Goal: Task Accomplishment & Management: Complete application form

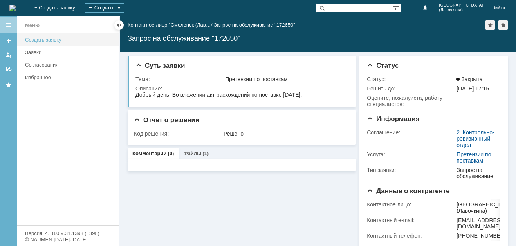
click at [43, 41] on div "Создать заявку" at bounding box center [69, 40] width 89 height 6
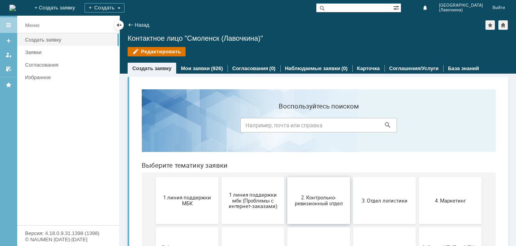
click at [304, 203] on span "2. Контрольно-ревизионный отдел" at bounding box center [318, 200] width 58 height 12
click at [380, 203] on span "3. Отдел логистики" at bounding box center [384, 200] width 58 height 6
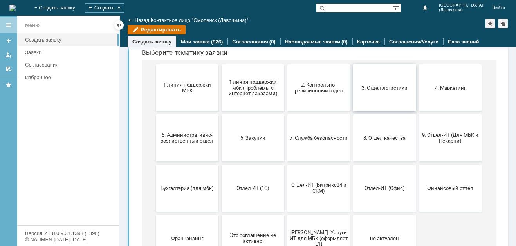
scroll to position [45, 0]
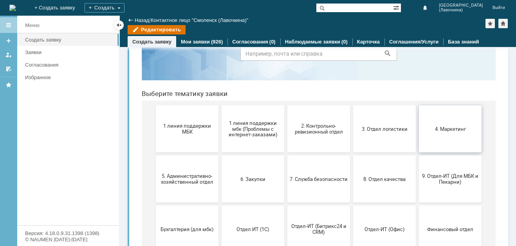
click at [451, 129] on span "4. Маркетинг" at bounding box center [450, 129] width 58 height 6
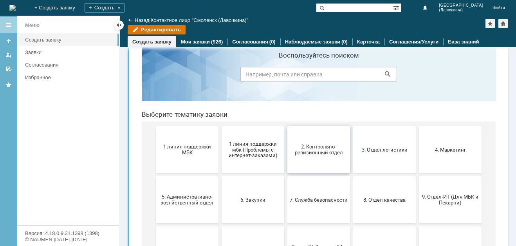
scroll to position [123, 0]
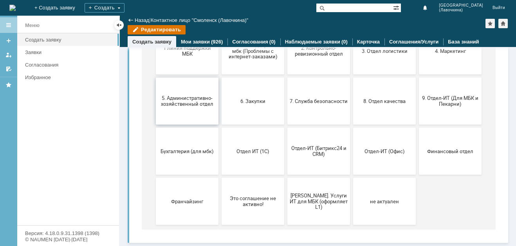
click at [205, 104] on span "5. Административно-хозяйственный отдел" at bounding box center [187, 101] width 58 height 12
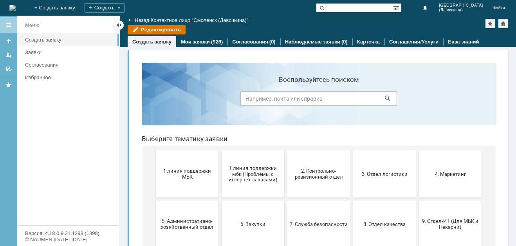
scroll to position [117, 0]
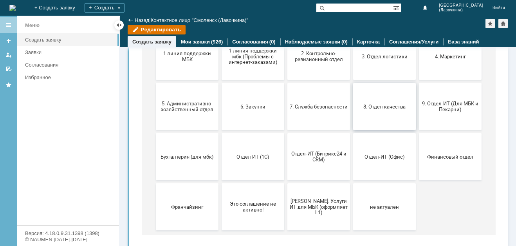
click at [369, 110] on button "8. Отдел качества" at bounding box center [384, 106] width 63 height 47
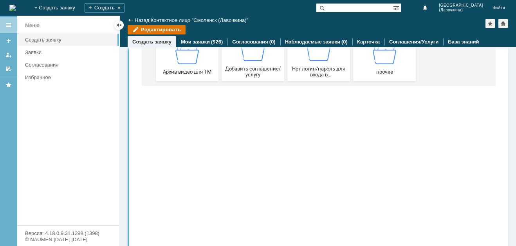
scroll to position [0, 0]
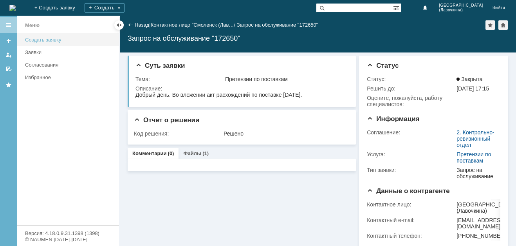
click at [35, 42] on div "Создать заявку" at bounding box center [69, 40] width 89 height 6
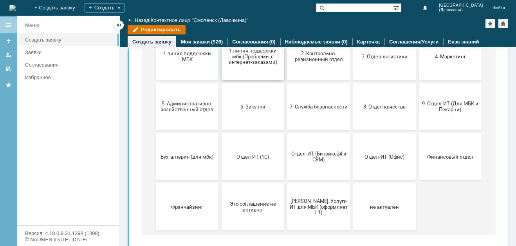
scroll to position [123, 0]
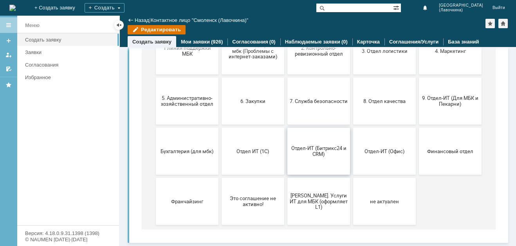
click at [323, 146] on span "Отдел-ИТ (Битрикс24 и CRM)" at bounding box center [318, 151] width 58 height 12
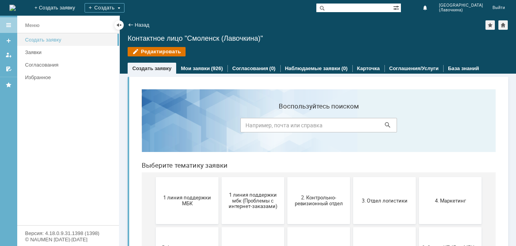
click at [61, 40] on div "Создать заявку" at bounding box center [69, 40] width 89 height 6
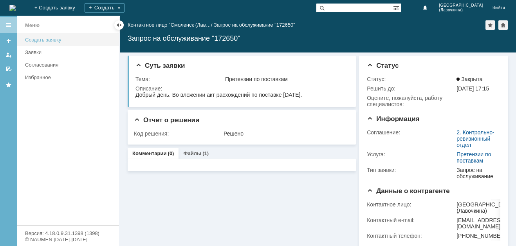
click at [58, 40] on div "Создать заявку" at bounding box center [69, 40] width 89 height 6
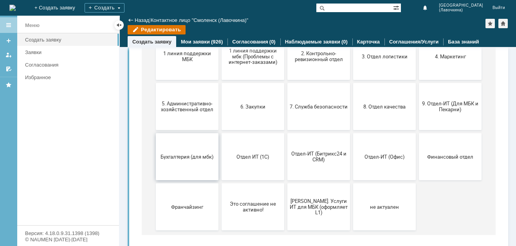
scroll to position [84, 0]
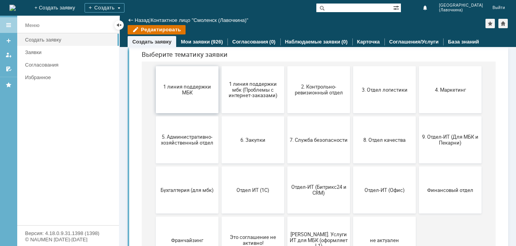
click at [184, 97] on button "1 линия поддержки МБК" at bounding box center [187, 89] width 63 height 47
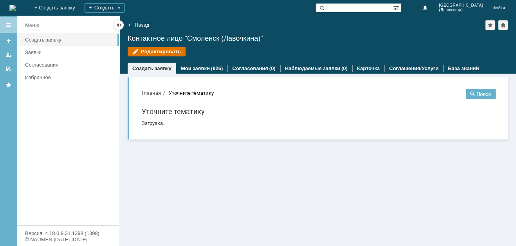
scroll to position [0, 0]
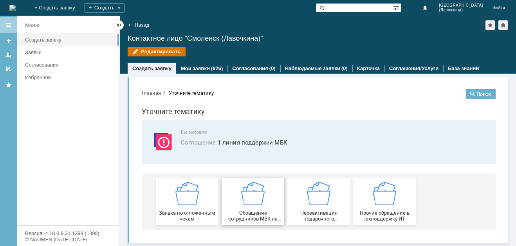
click at [251, 206] on div "Обращение сотрудников МБК на недоступность тех. поддержки" at bounding box center [253, 201] width 58 height 40
click at [384, 211] on span "Прочие обращение в техподдержку ИТ" at bounding box center [384, 216] width 58 height 12
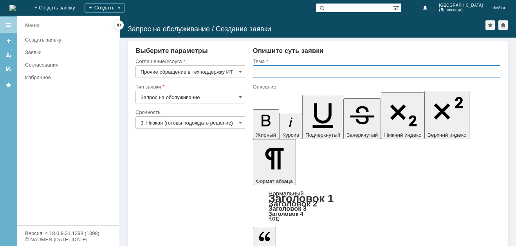
paste input "Прочие обращение в техподдержку ИТ"
type input "Прочие обращение в техподдержку ИТ"
